Goal: Task Accomplishment & Management: Manage account settings

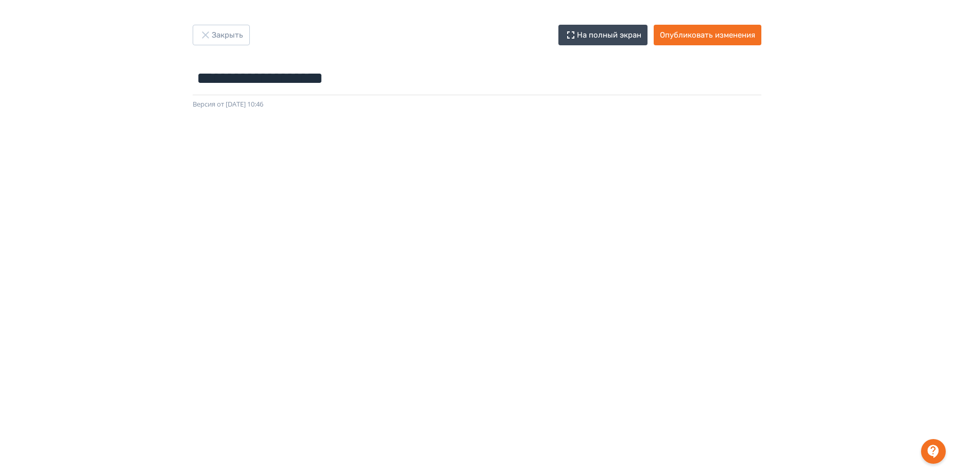
click at [191, 28] on div "**********" at bounding box center [477, 67] width 618 height 85
click at [229, 33] on button "Закрыть" at bounding box center [221, 35] width 57 height 21
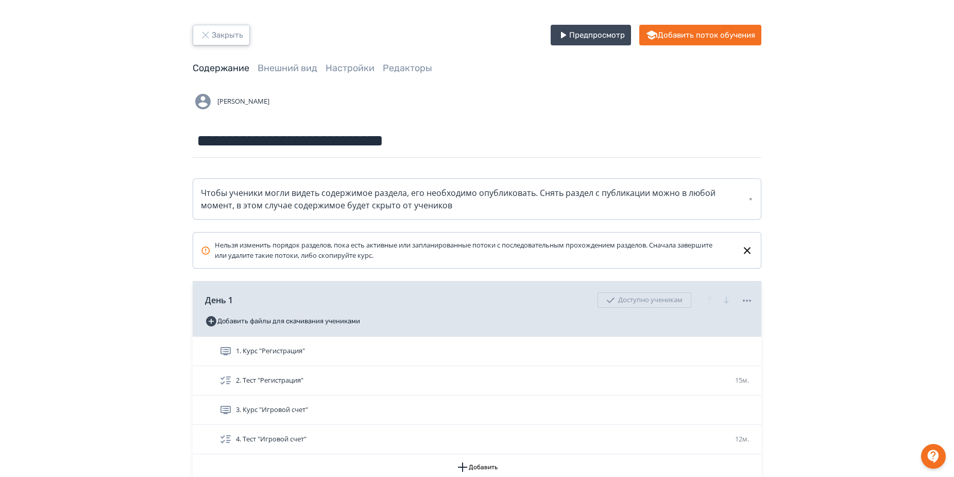
click at [232, 40] on button "Закрыть" at bounding box center [221, 35] width 57 height 21
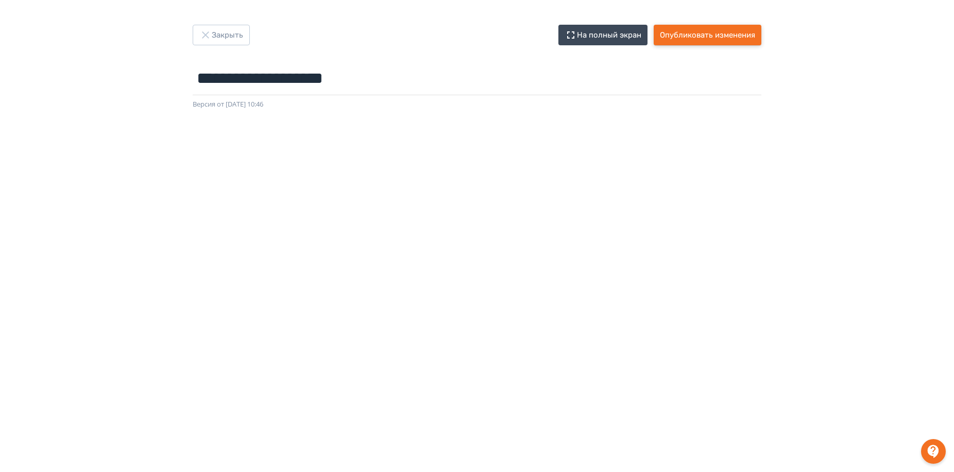
click at [699, 35] on button "Опубликовать изменения" at bounding box center [708, 35] width 108 height 21
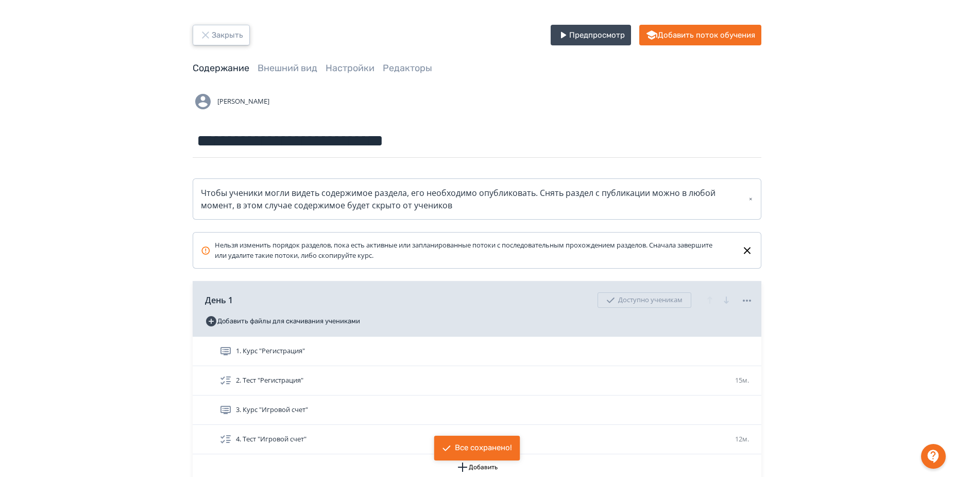
click at [229, 41] on button "Закрыть" at bounding box center [221, 35] width 57 height 21
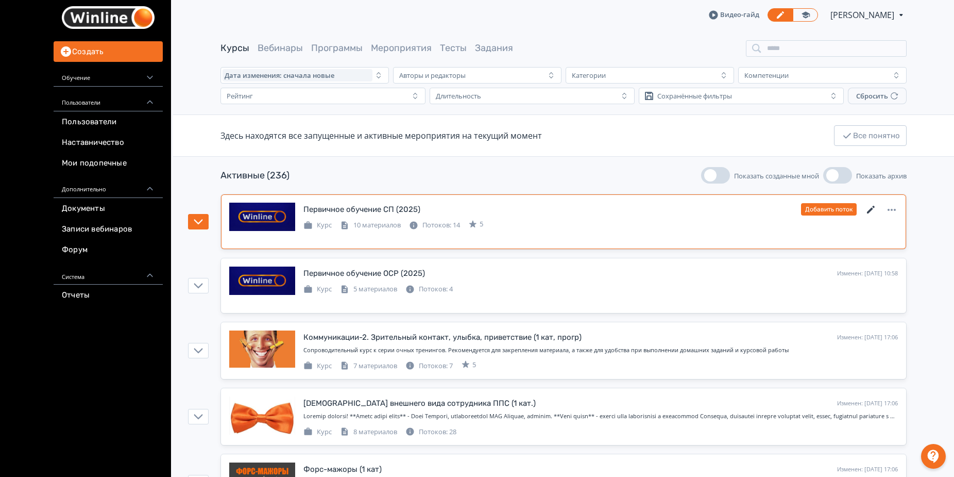
click at [872, 209] on icon at bounding box center [871, 210] width 8 height 8
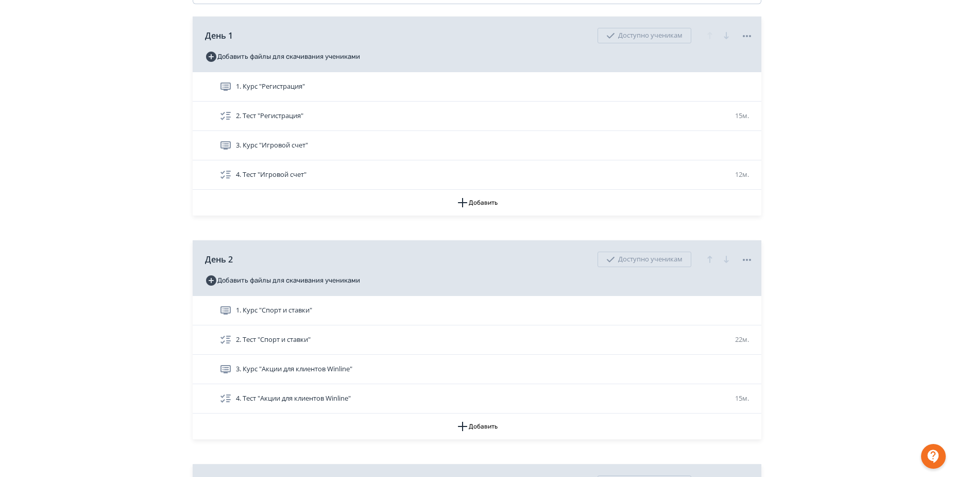
drag, startPoint x: 869, startPoint y: 237, endPoint x: 852, endPoint y: 319, distance: 84.3
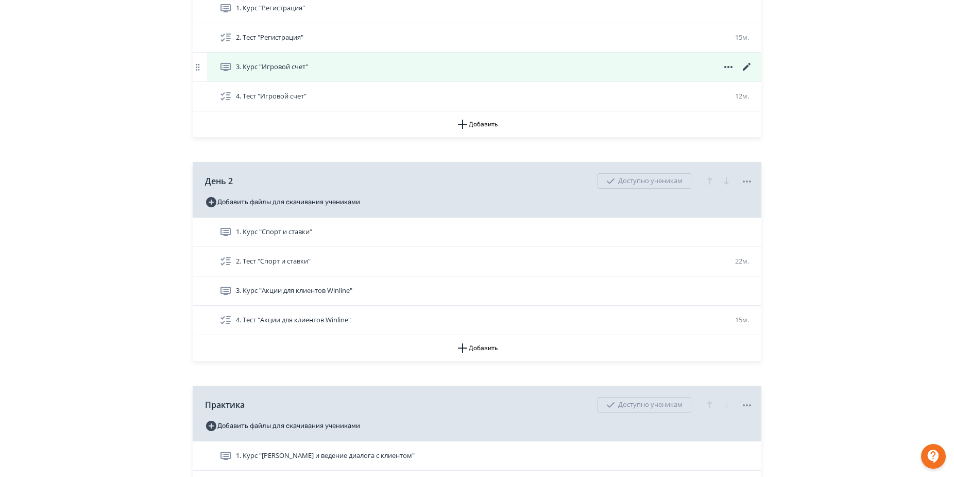
click at [748, 71] on icon at bounding box center [747, 67] width 12 height 12
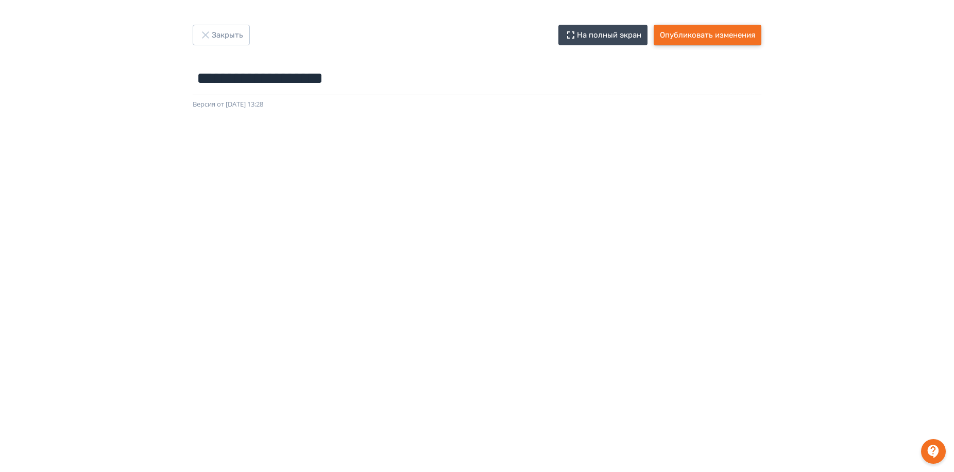
click at [718, 31] on button "Опубликовать изменения" at bounding box center [708, 35] width 108 height 21
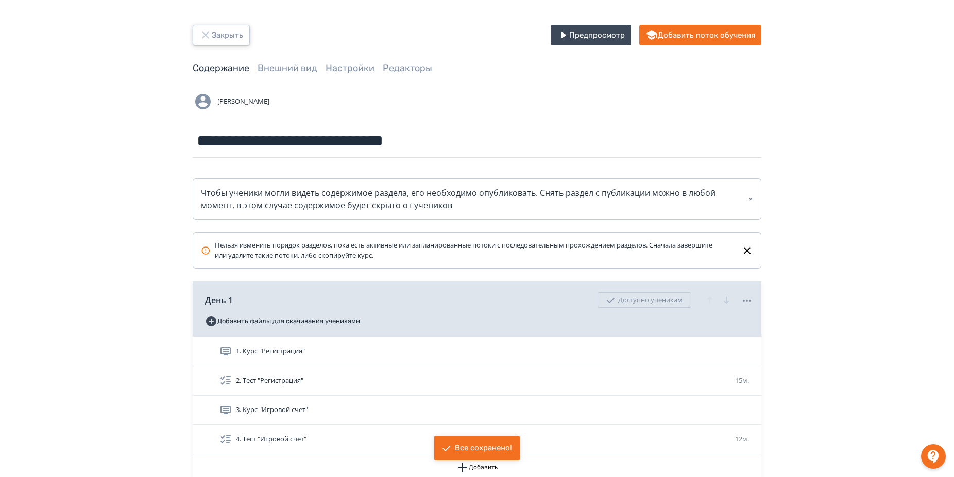
click at [202, 29] on icon "button" at bounding box center [205, 35] width 12 height 12
